Goal: Navigation & Orientation: Find specific page/section

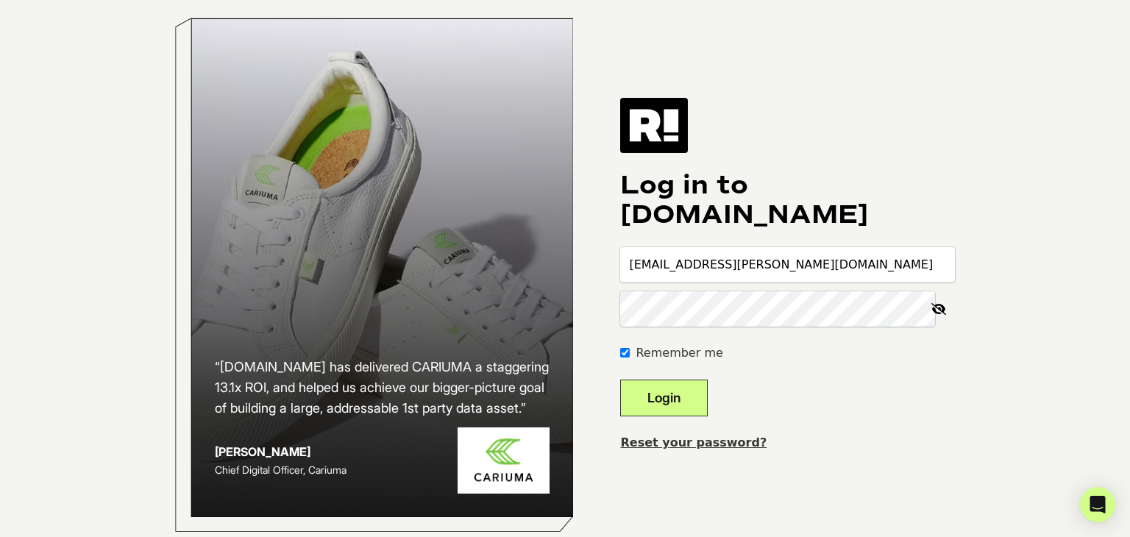
type input "[EMAIL_ADDRESS][PERSON_NAME][DOMAIN_NAME]"
click at [678, 416] on button "Login" at bounding box center [664, 398] width 88 height 37
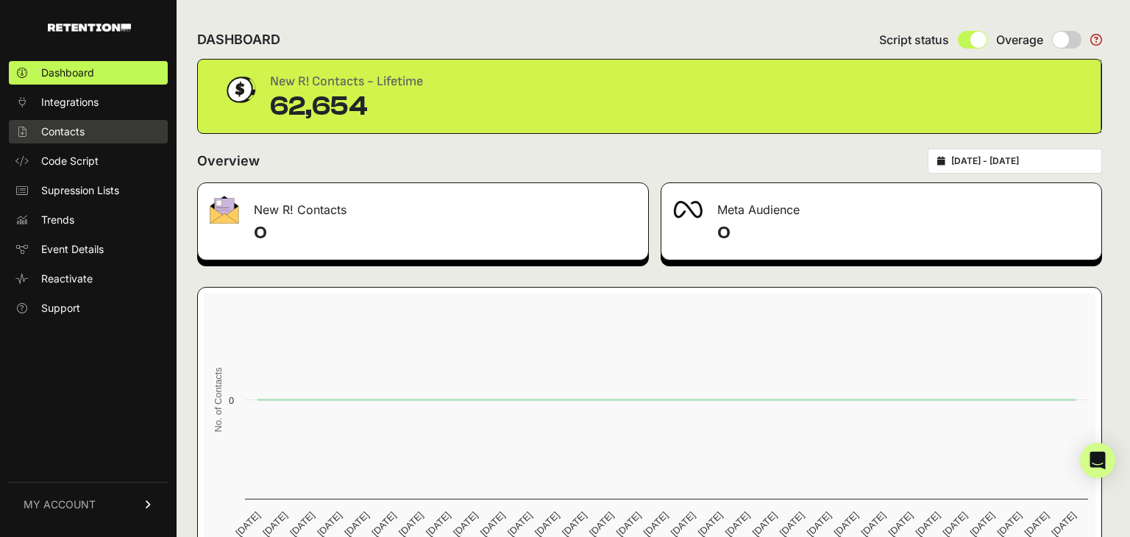
click at [84, 140] on link "Contacts" at bounding box center [88, 132] width 159 height 24
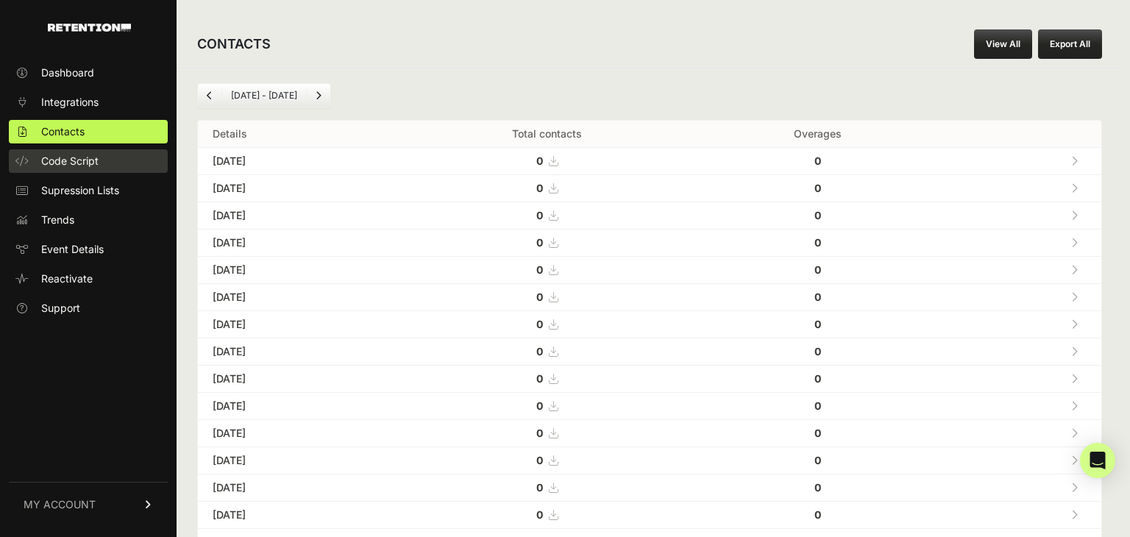
click at [86, 165] on span "Code Script" at bounding box center [69, 161] width 57 height 15
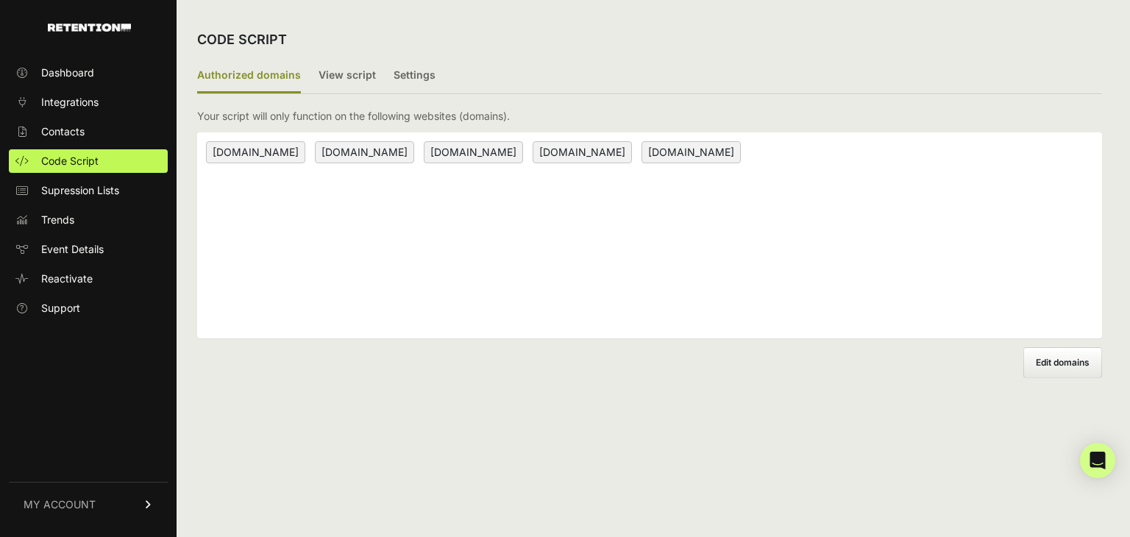
click at [83, 195] on span "Supression Lists" at bounding box center [80, 190] width 78 height 15
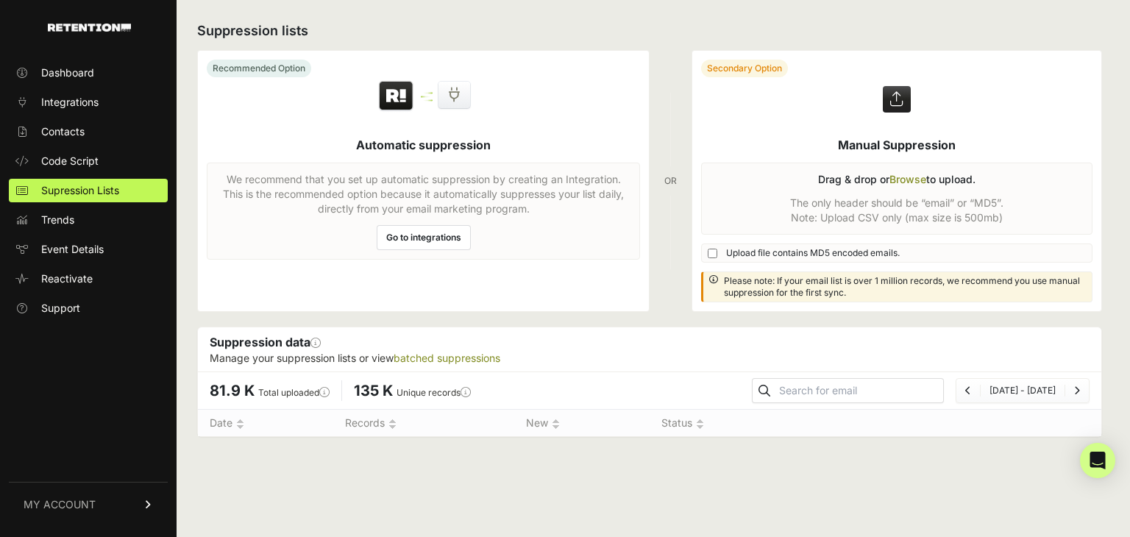
click at [77, 224] on link "Trends" at bounding box center [88, 220] width 159 height 24
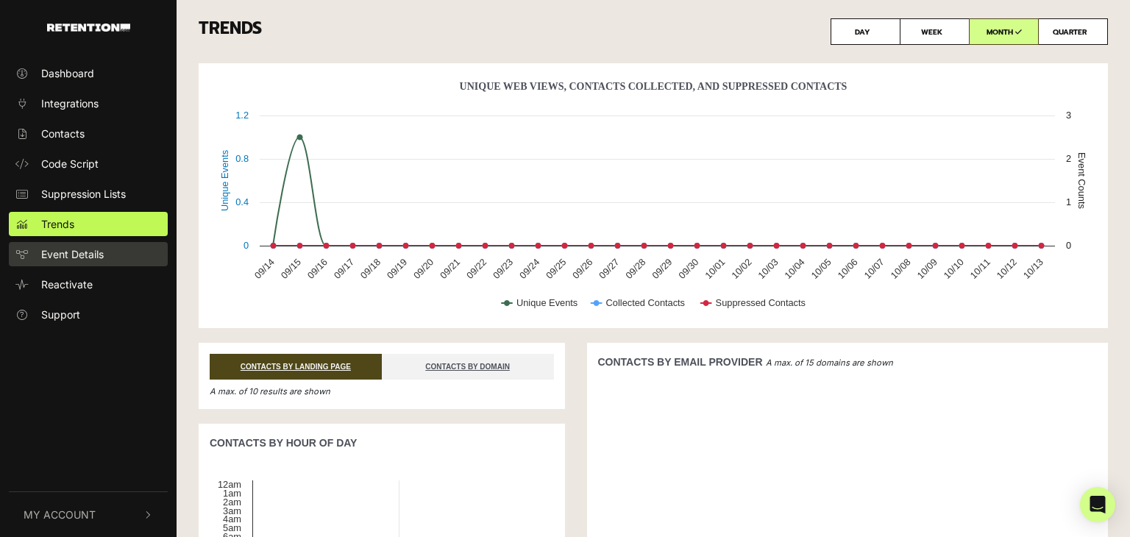
click at [93, 251] on span "Event Details" at bounding box center [72, 254] width 63 height 15
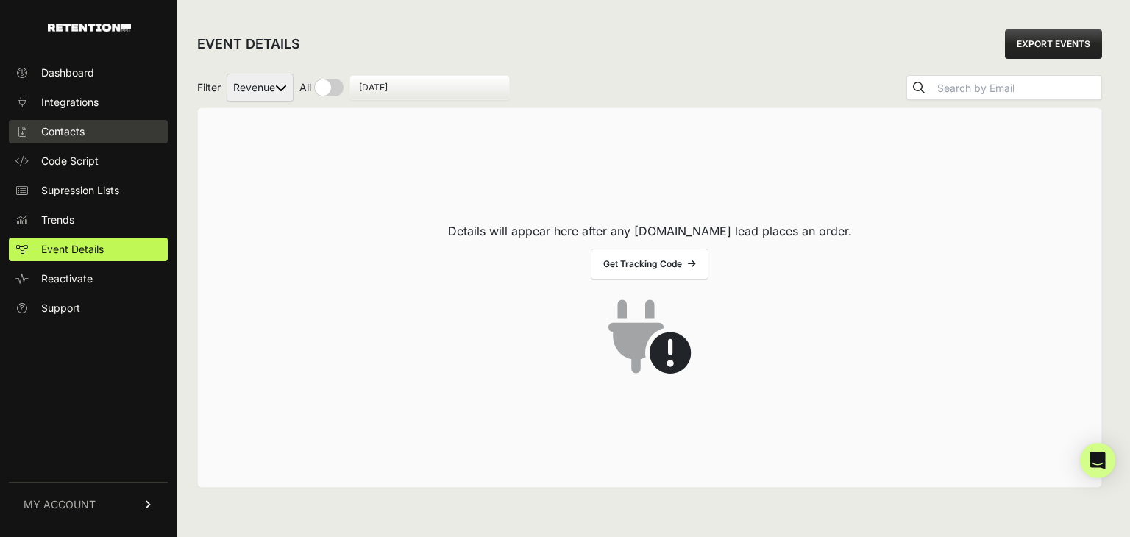
click at [79, 132] on span "Contacts" at bounding box center [62, 131] width 43 height 15
